Goal: Navigation & Orientation: Find specific page/section

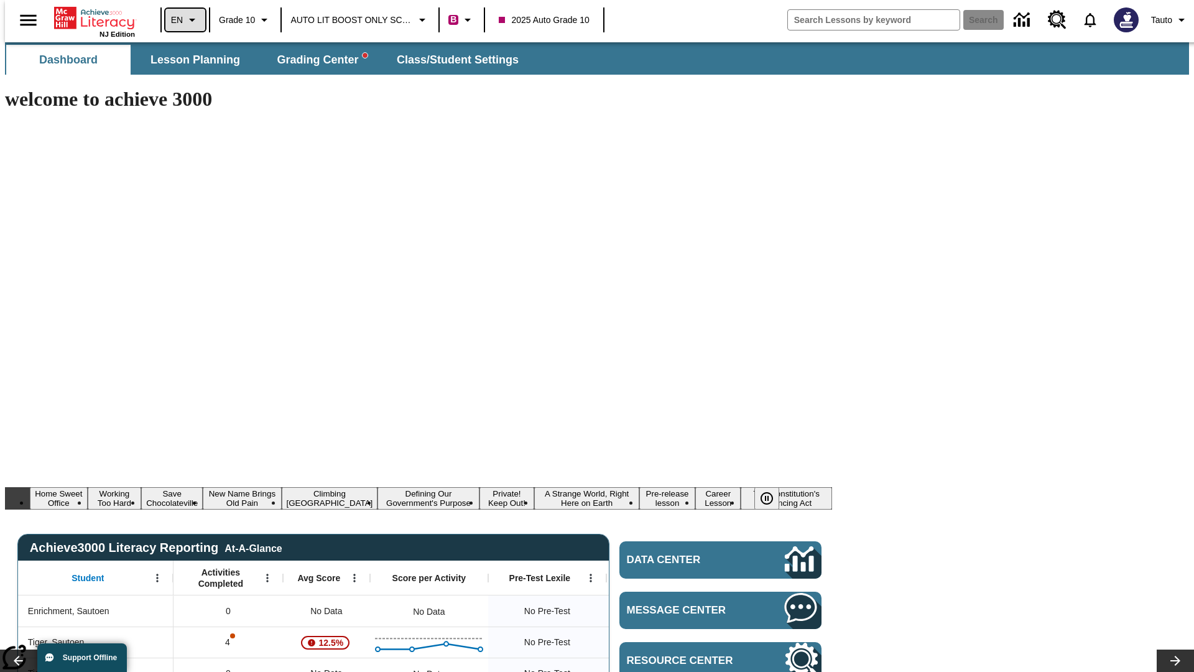
click at [185, 20] on icon "Language: EN, Select a language" at bounding box center [192, 19] width 15 height 15
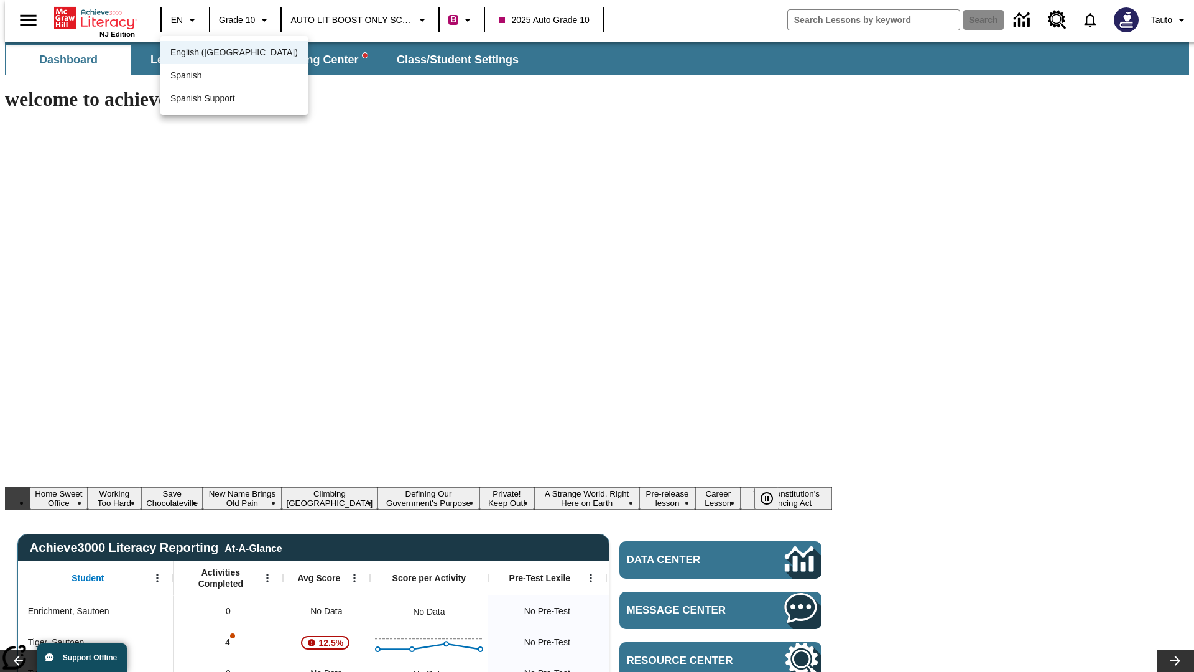
click at [207, 53] on span "English ([GEOGRAPHIC_DATA])" at bounding box center [233, 52] width 127 height 13
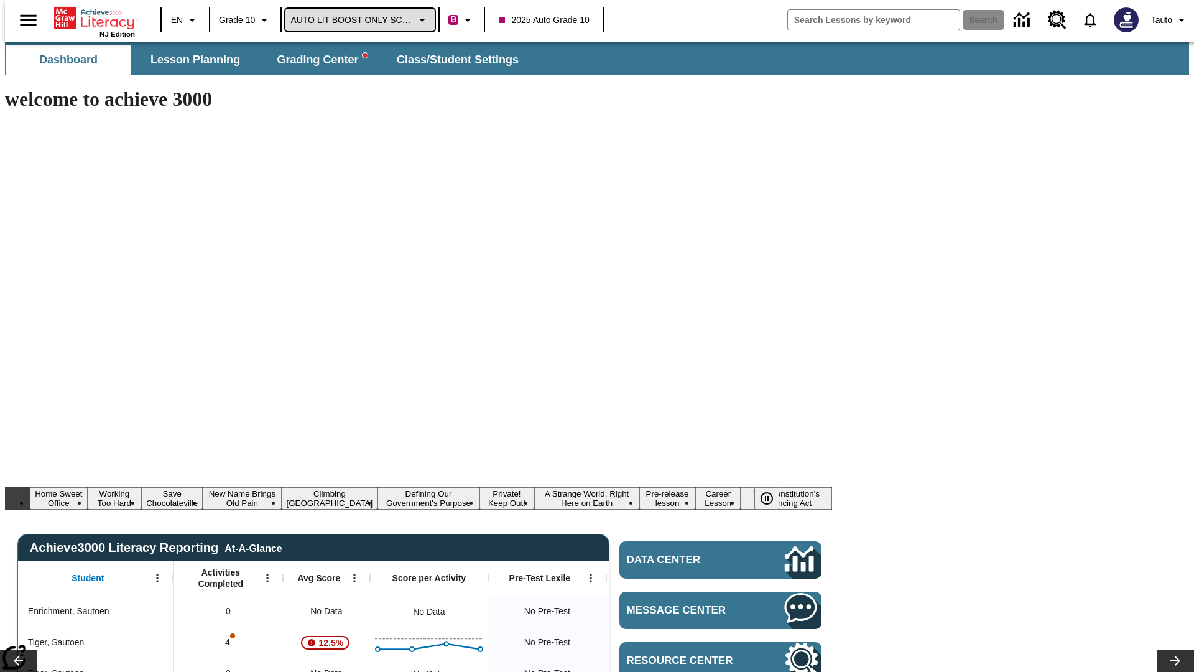
click at [357, 20] on span "AUTO LIT BOOST ONLY SCHOOL" at bounding box center [351, 20] width 123 height 13
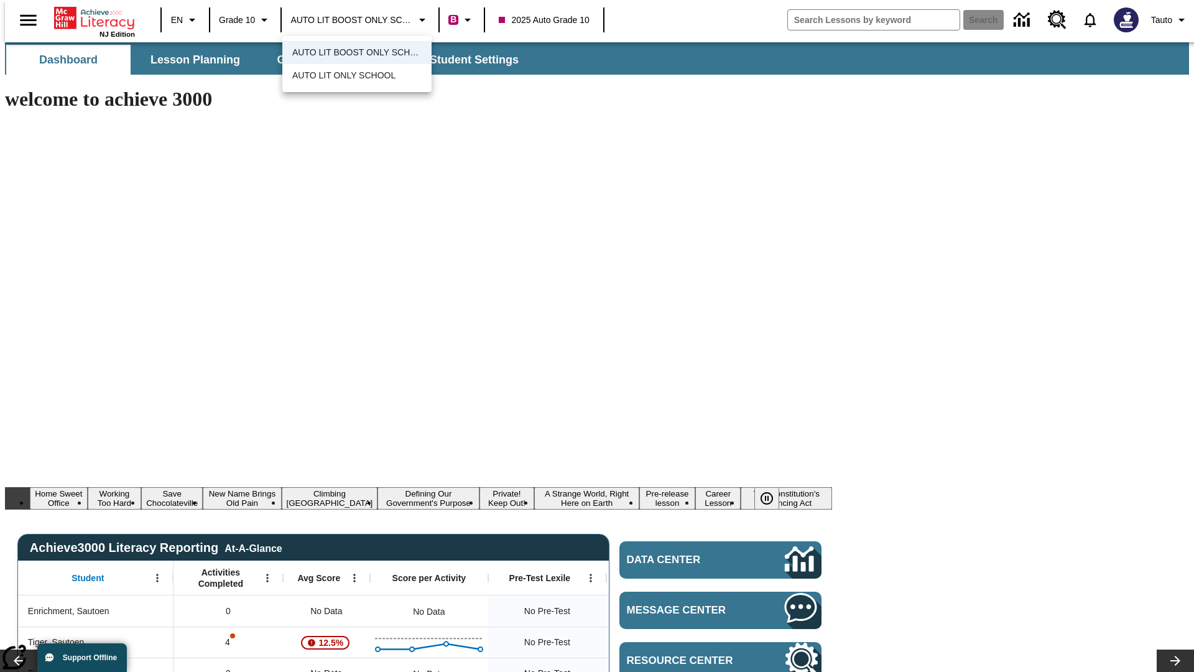
click at [357, 53] on span "AUTO LIT BOOST ONLY SCHOOL" at bounding box center [356, 52] width 129 height 13
